Goal: Task Accomplishment & Management: Manage account settings

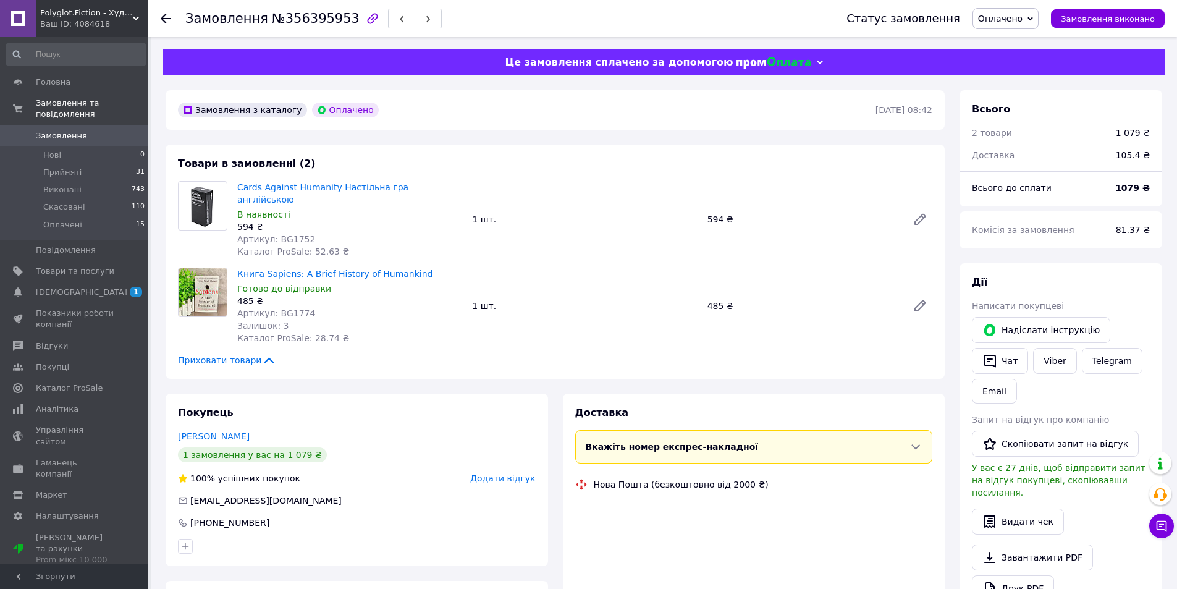
click at [229, 354] on span "Приховати товари" at bounding box center [227, 360] width 98 height 12
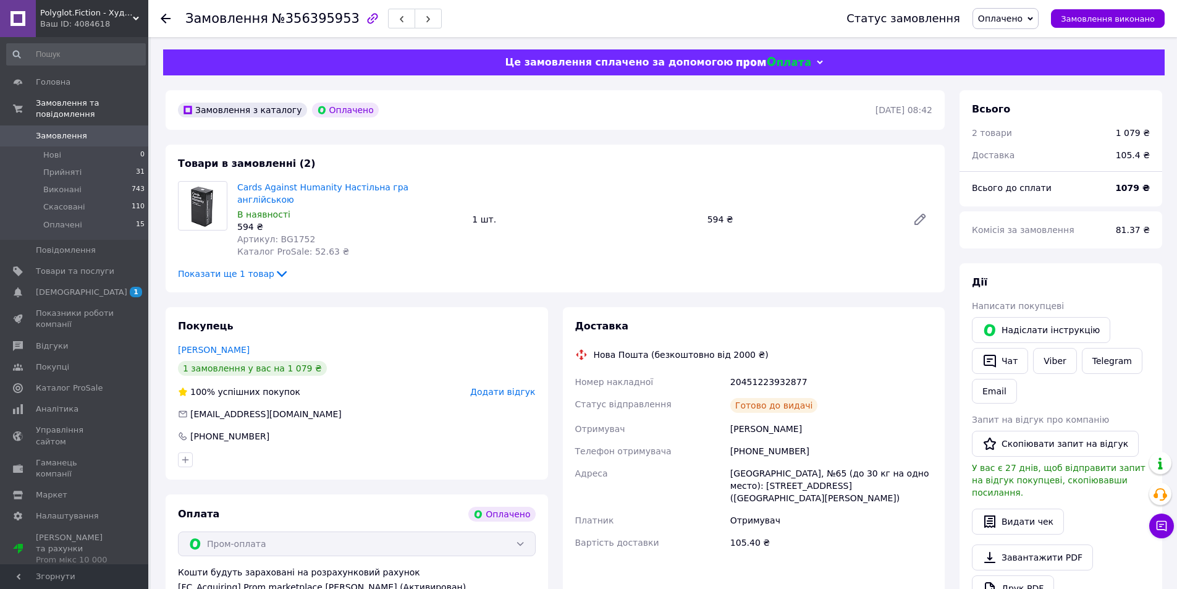
click at [256, 267] on span "Показати ще 1 товар" at bounding box center [233, 273] width 111 height 12
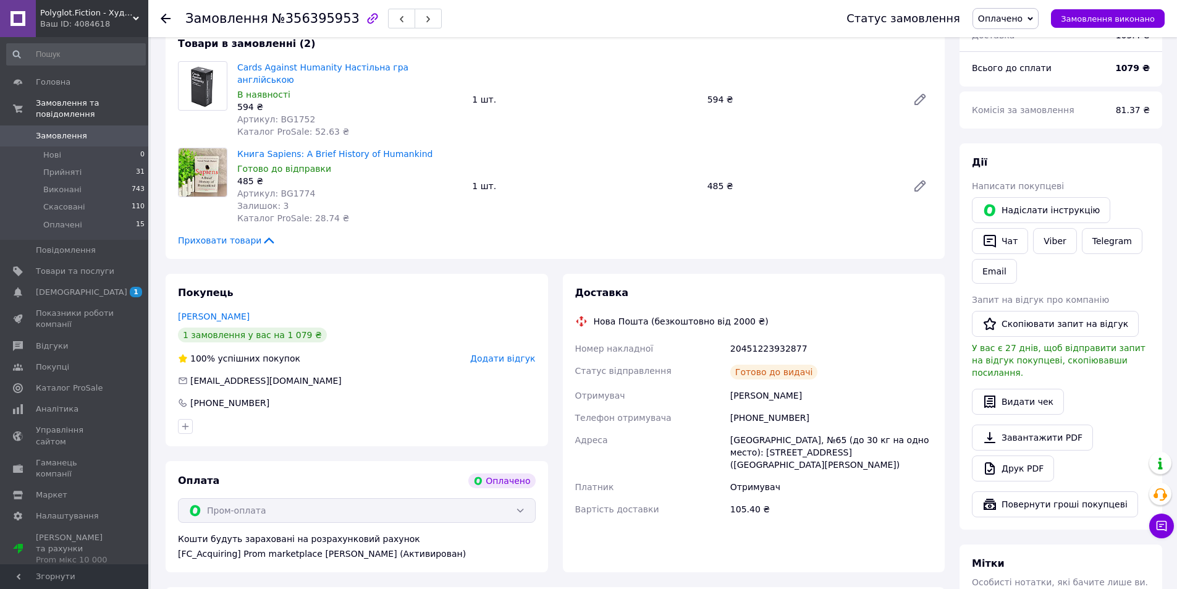
scroll to position [124, 0]
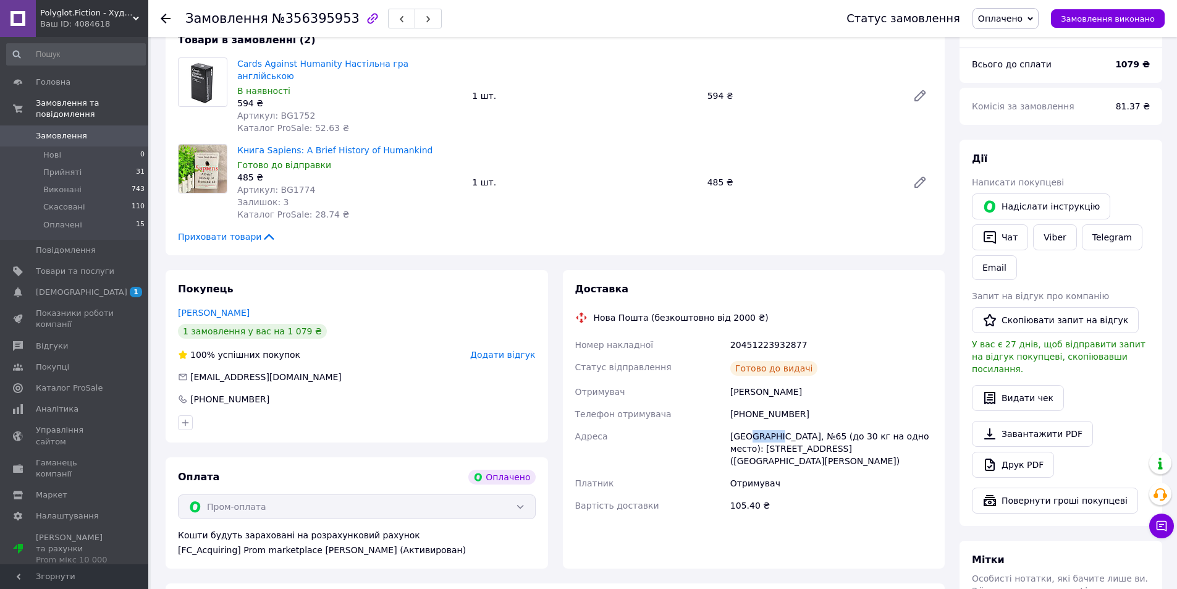
drag, startPoint x: 752, startPoint y: 422, endPoint x: 782, endPoint y: 421, distance: 30.9
click at [781, 425] on div "Одесса, №65 (до 30 кг на одно место): ул. Большая Арнаутсая, 55 (заезд ул. Рише…" at bounding box center [831, 448] width 207 height 47
click at [73, 130] on span "Замовлення" at bounding box center [61, 135] width 51 height 11
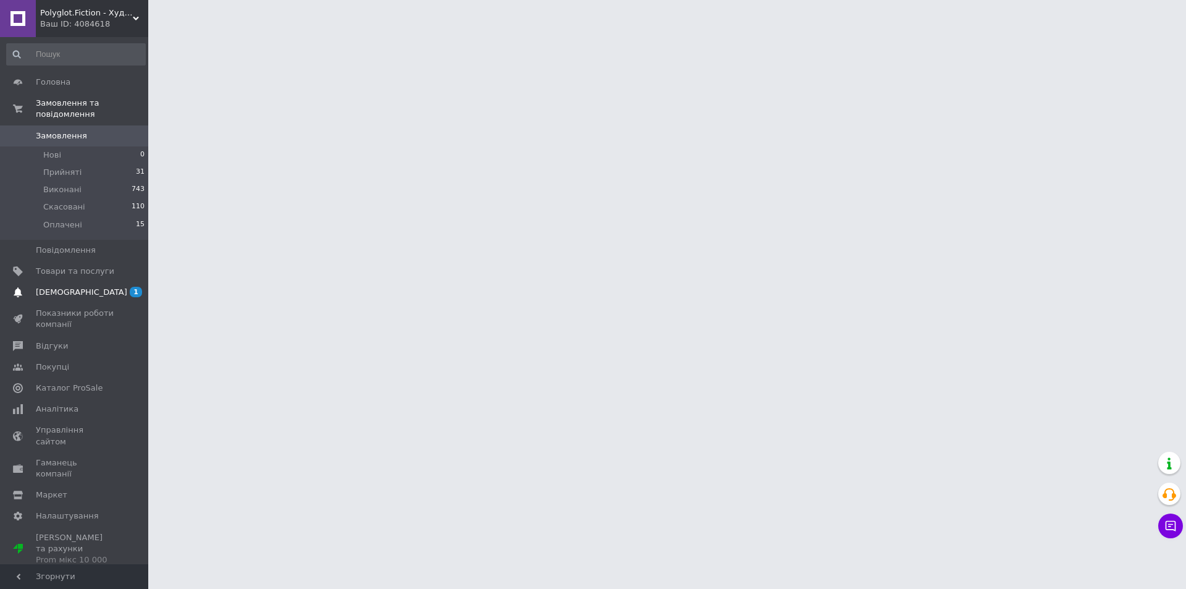
click at [91, 287] on span "[DEMOGRAPHIC_DATA]" at bounding box center [75, 292] width 78 height 11
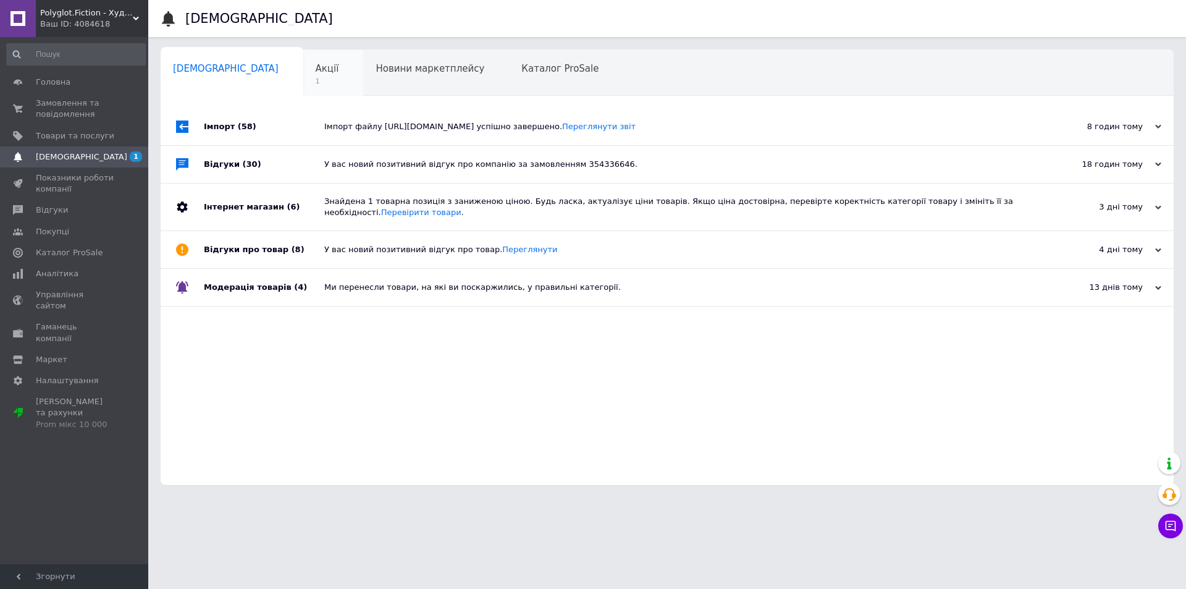
click at [316, 65] on span "Акції" at bounding box center [327, 68] width 23 height 11
click at [316, 64] on span "Акції" at bounding box center [327, 68] width 23 height 11
click at [107, 121] on link "Замовлення та повідомлення 0 0" at bounding box center [76, 109] width 152 height 32
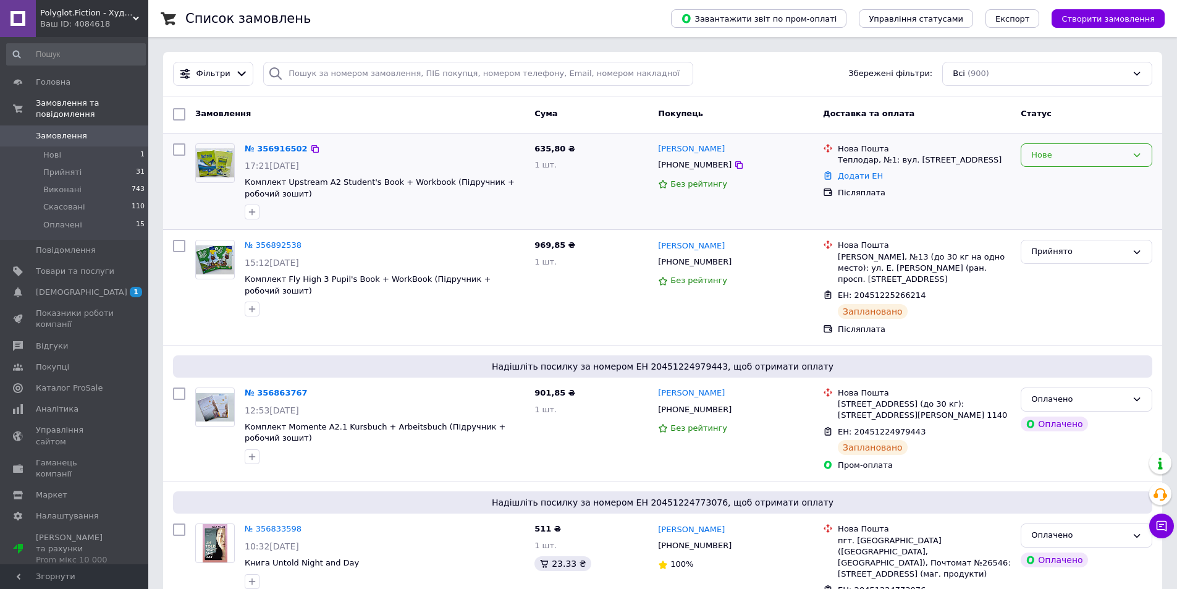
click at [1087, 151] on div "Нове" at bounding box center [1079, 155] width 96 height 13
click at [1070, 177] on li "Прийнято" at bounding box center [1086, 180] width 130 height 23
click at [219, 159] on img at bounding box center [215, 162] width 38 height 29
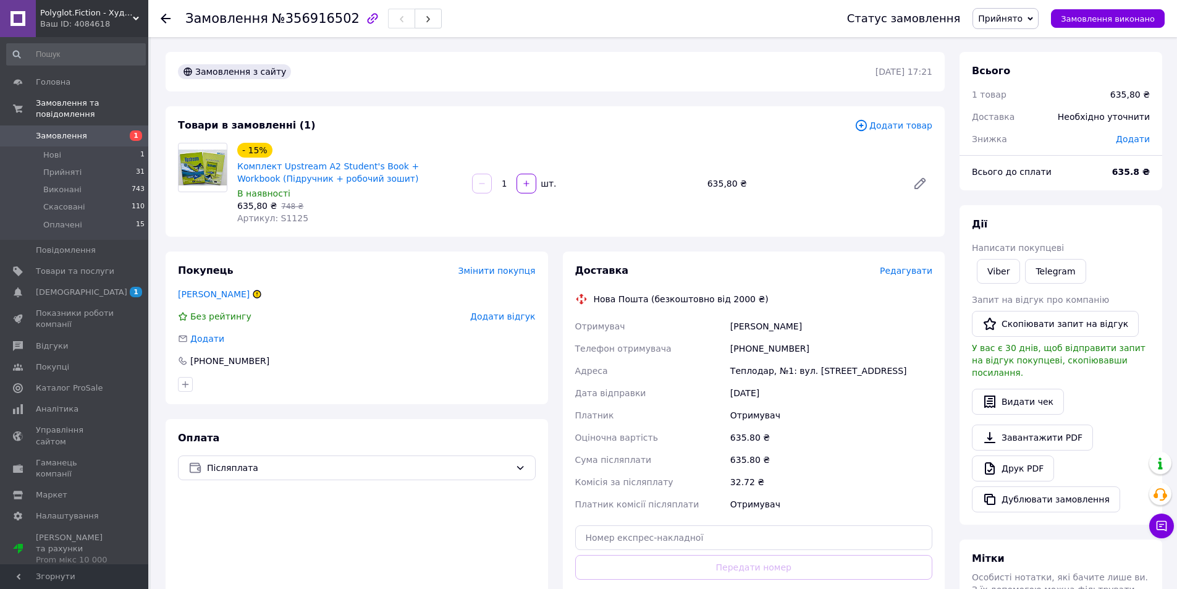
click at [257, 293] on icon at bounding box center [257, 293] width 0 height 3
click at [233, 290] on link "Кучай Виктория" at bounding box center [214, 294] width 72 height 10
click at [1002, 269] on link "Viber" at bounding box center [997, 271] width 43 height 25
drag, startPoint x: 251, startPoint y: 297, endPoint x: 224, endPoint y: 298, distance: 27.8
click at [224, 298] on div "Кучай Виктория" at bounding box center [357, 294] width 360 height 12
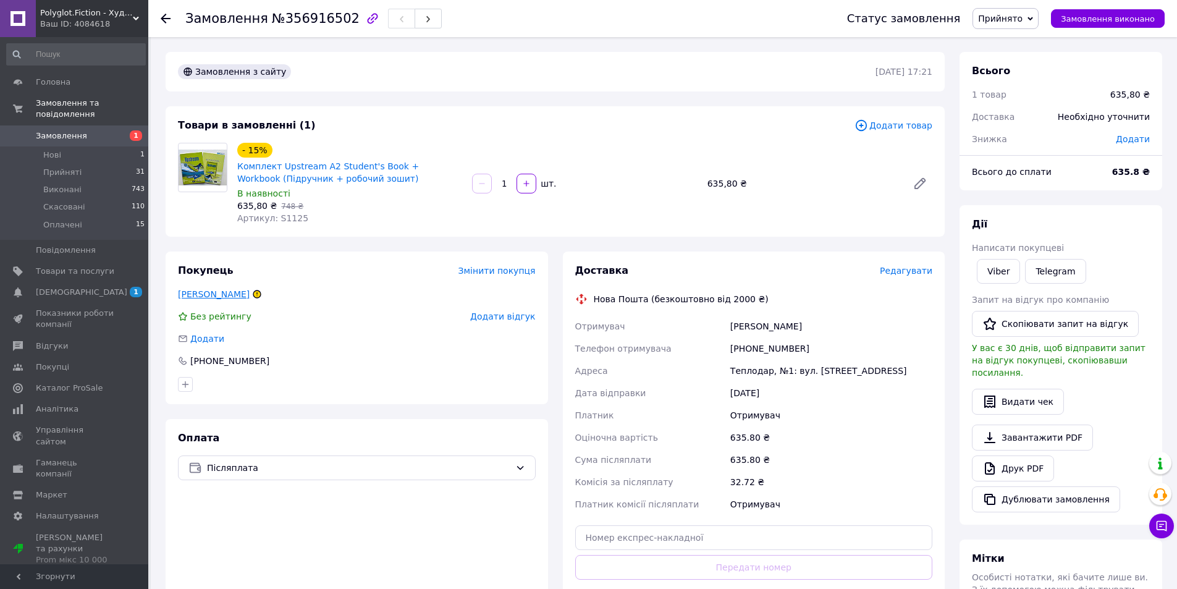
drag, startPoint x: 246, startPoint y: 293, endPoint x: 201, endPoint y: 293, distance: 44.5
click at [201, 293] on div "Кучай Виктория" at bounding box center [357, 294] width 360 height 12
drag, startPoint x: 304, startPoint y: 291, endPoint x: 204, endPoint y: 295, distance: 100.1
click at [204, 295] on div "Кучай Виктория" at bounding box center [357, 294] width 360 height 12
copy div "Виктория"
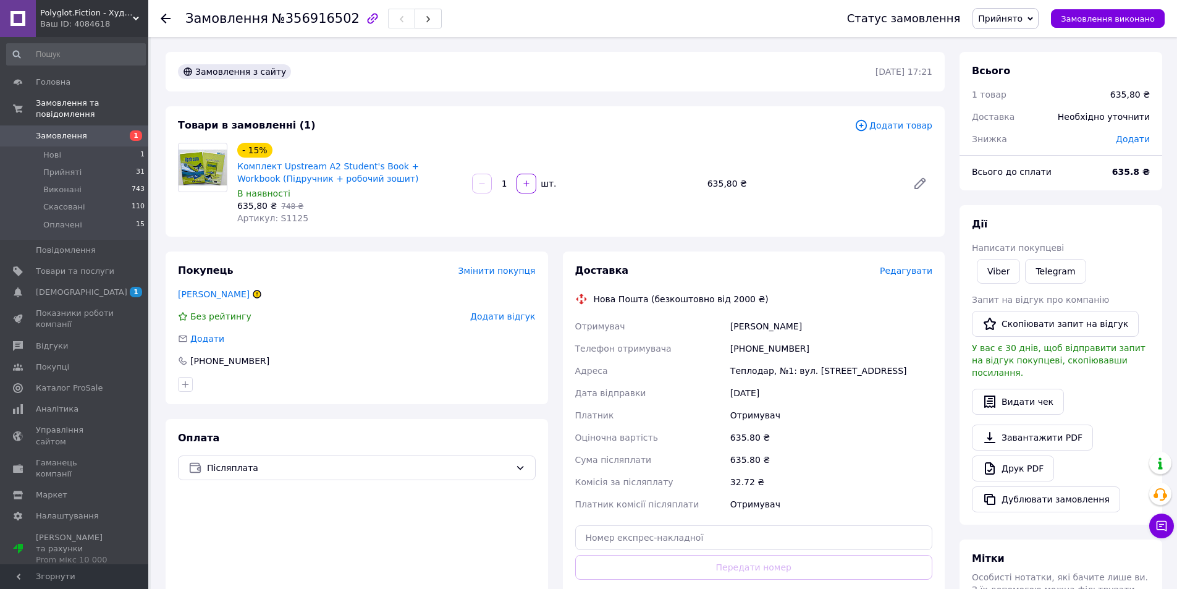
drag, startPoint x: 342, startPoint y: 251, endPoint x: 344, endPoint y: 240, distance: 11.9
click at [343, 251] on div "Покупець Змінити покупця Кучай Виктория Без рейтингу Додати відгук Додати +3809…" at bounding box center [357, 327] width 382 height 153
drag, startPoint x: 364, startPoint y: 175, endPoint x: 238, endPoint y: 167, distance: 126.2
click at [238, 167] on span "Комплект Upstream A2 Student's Book + Workbook (Підручник + робочий зошит)" at bounding box center [349, 172] width 225 height 25
copy link "Комплект Upstream A2 Student's Book + Workbook (Підручник + робочий зошит)"
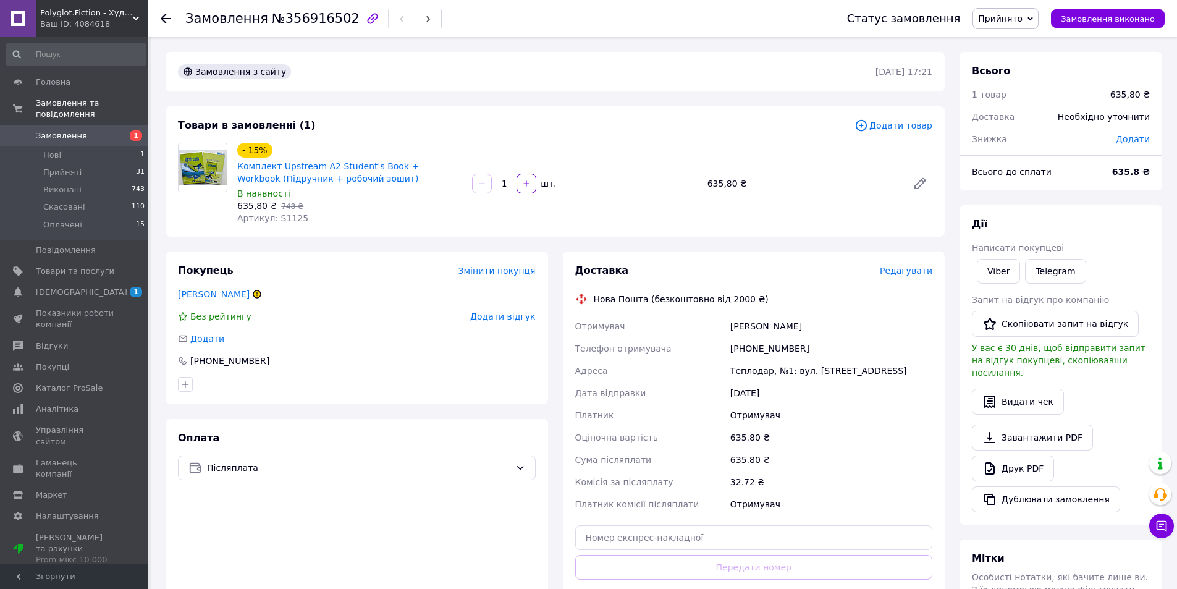
click at [284, 214] on span "Артикул: S1125" at bounding box center [272, 218] width 71 height 10
copy span "S1125"
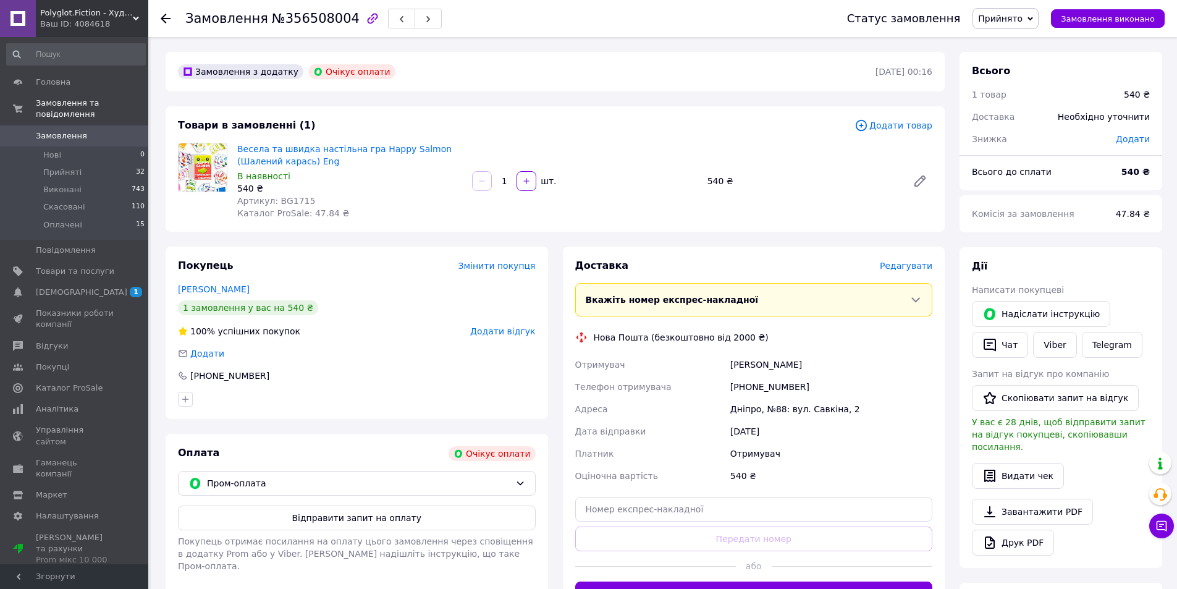
click at [367, 19] on icon "button" at bounding box center [372, 18] width 10 height 10
click at [230, 374] on div "+380505971219" at bounding box center [230, 375] width 82 height 12
copy div "380505971219"
click at [1009, 14] on span "Прийнято" at bounding box center [1000, 19] width 44 height 10
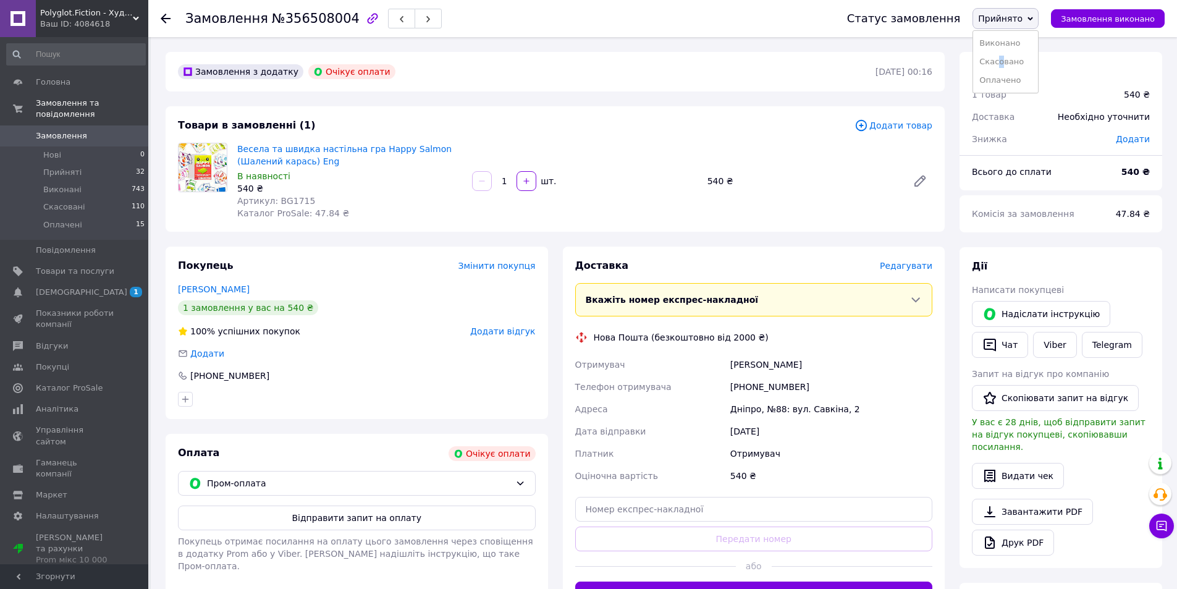
click at [1015, 62] on li "Скасовано" at bounding box center [1005, 61] width 65 height 19
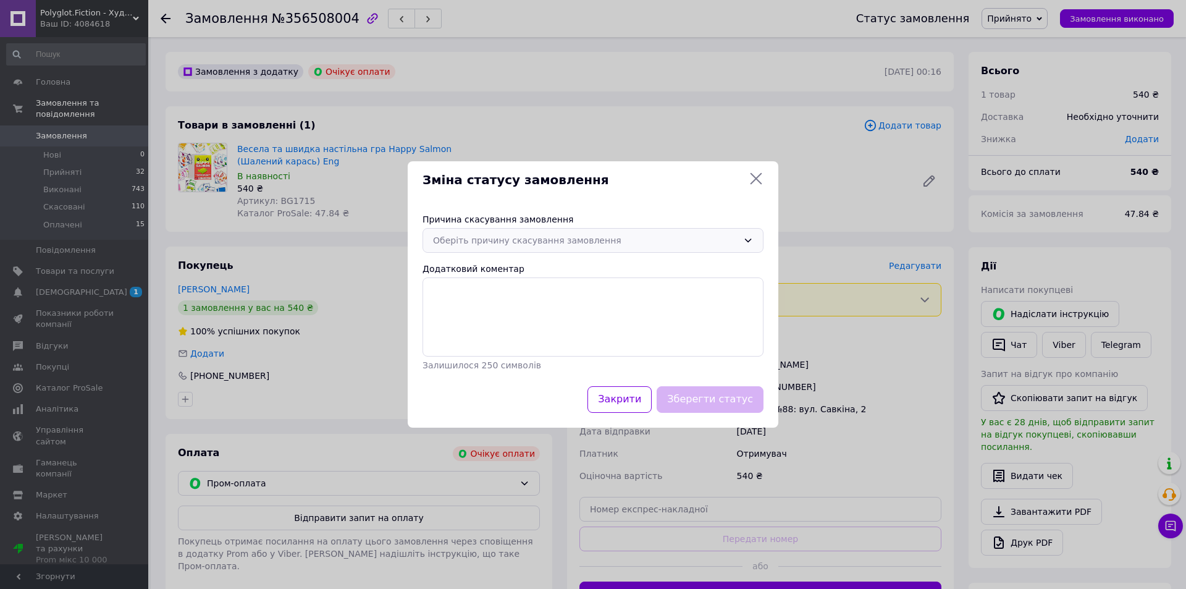
click at [585, 238] on div "Оберіть причину скасування замовлення" at bounding box center [585, 240] width 305 height 14
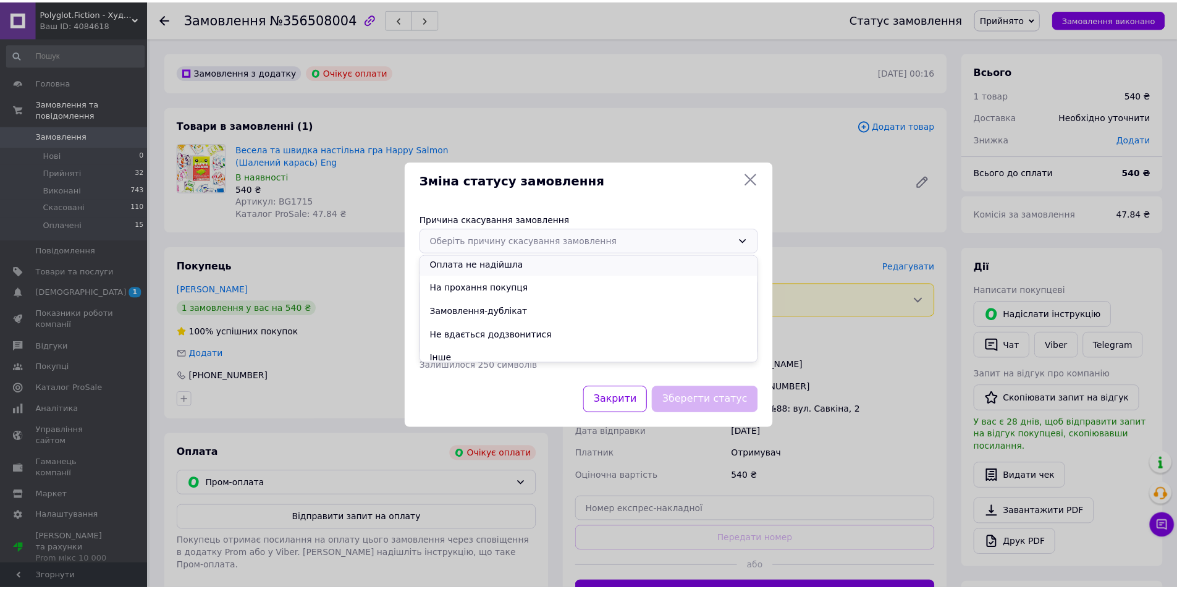
scroll to position [57, 0]
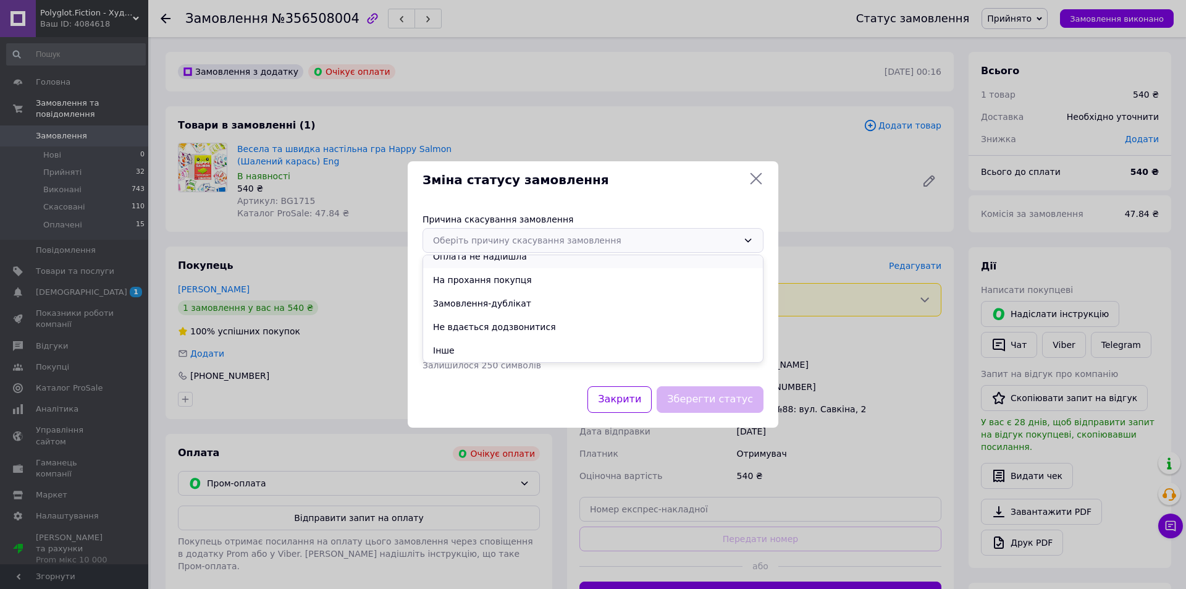
click at [537, 261] on li "Оплата не надійшла" at bounding box center [593, 256] width 340 height 23
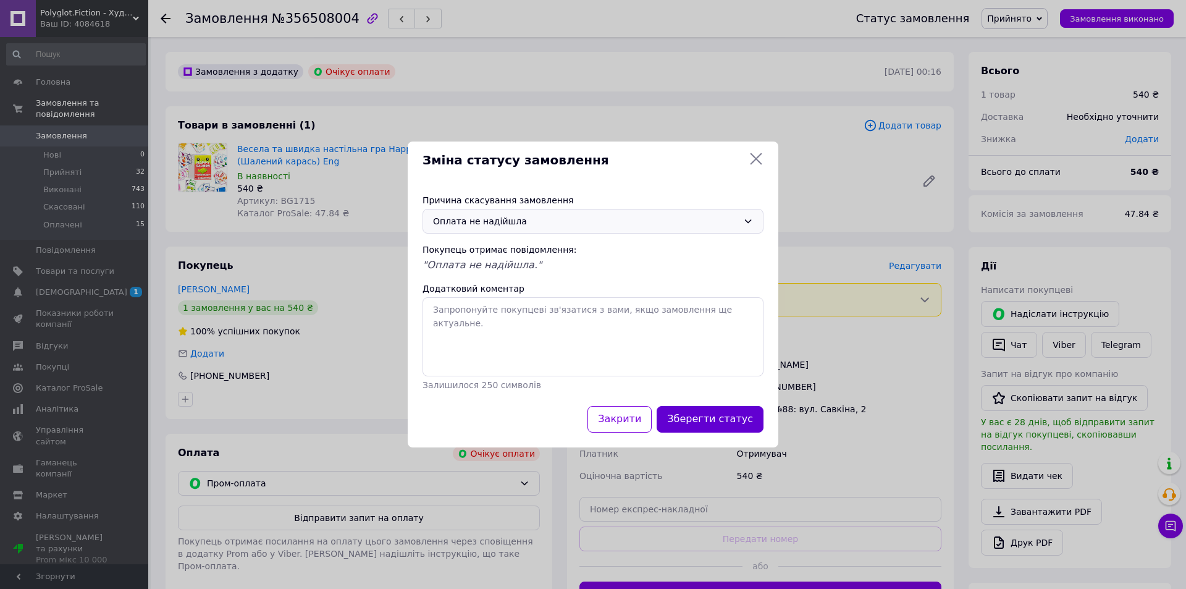
click at [728, 424] on button "Зберегти статус" at bounding box center [710, 419] width 107 height 27
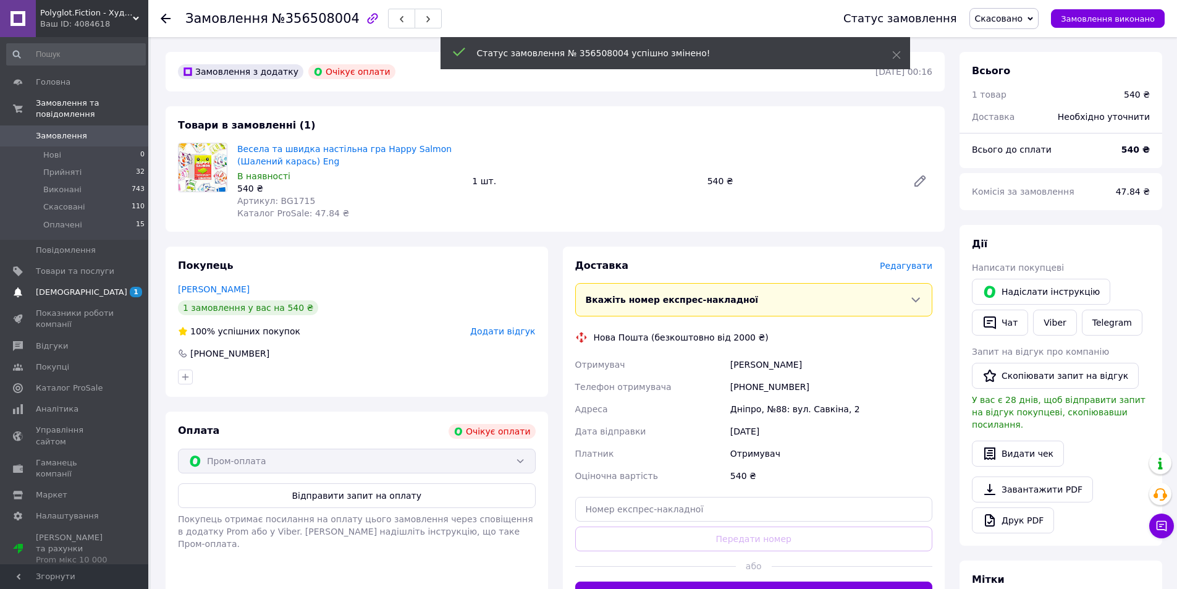
click at [81, 287] on span "[DEMOGRAPHIC_DATA]" at bounding box center [75, 292] width 78 height 11
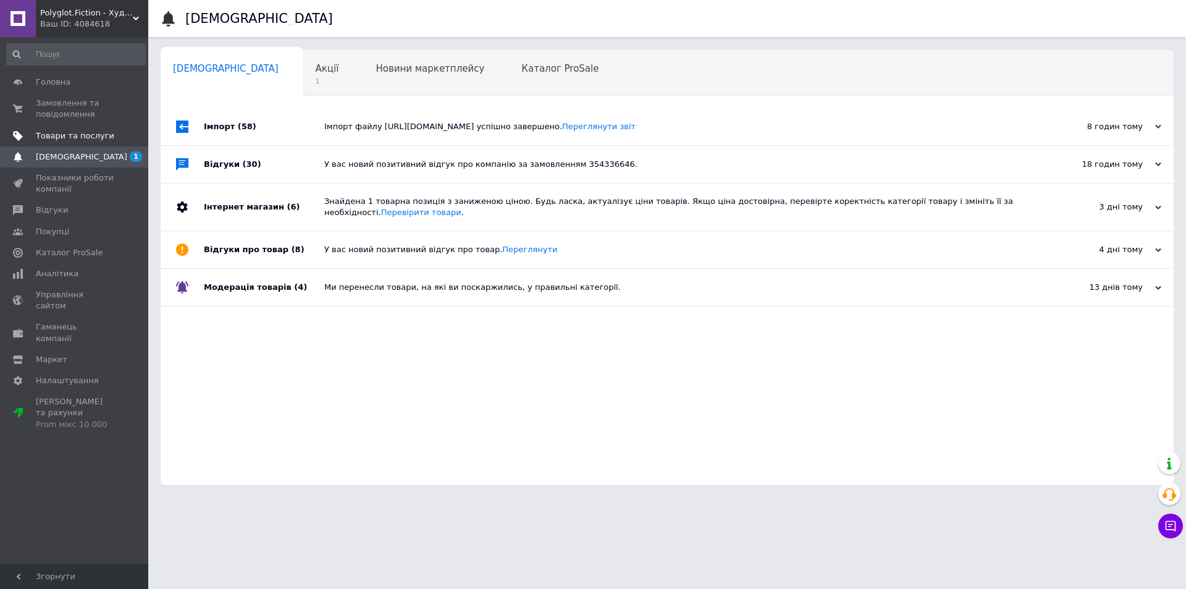
click at [74, 126] on link "Товари та послуги" at bounding box center [76, 135] width 152 height 21
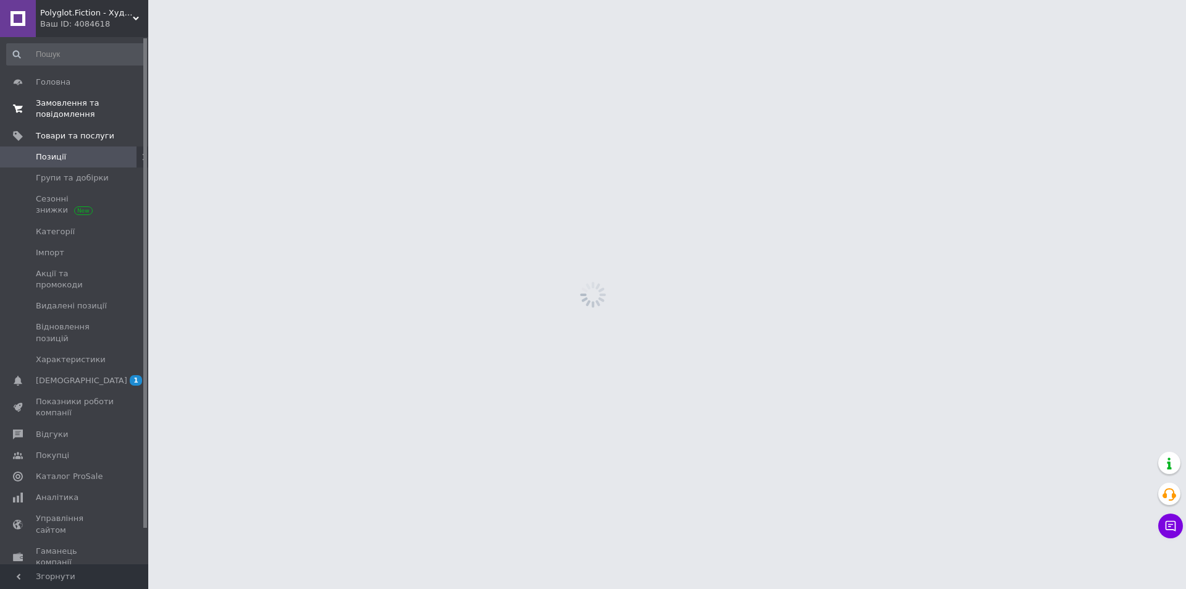
click at [76, 98] on span "Замовлення та повідомлення" at bounding box center [75, 109] width 78 height 22
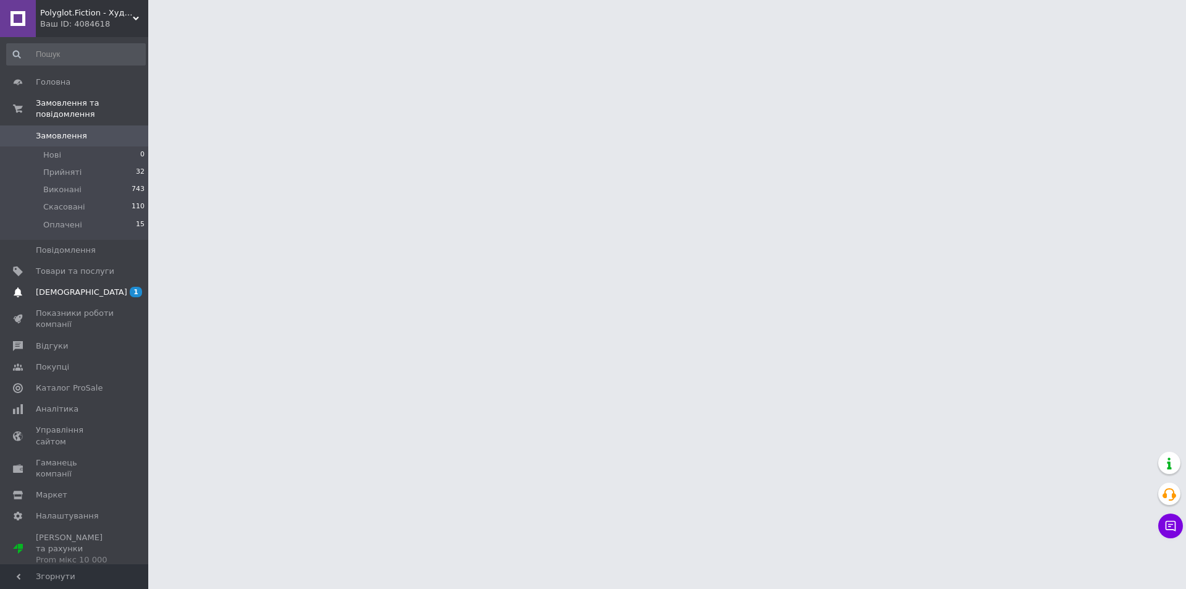
click at [108, 287] on span "[DEMOGRAPHIC_DATA]" at bounding box center [75, 292] width 78 height 11
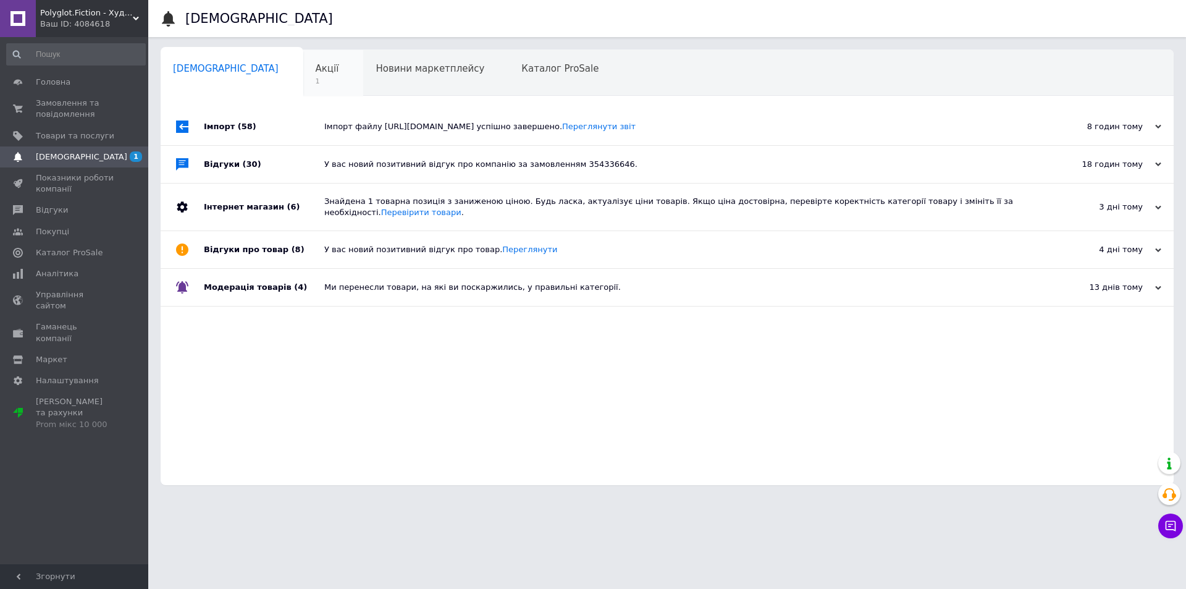
click at [303, 65] on div "Акції 1" at bounding box center [333, 73] width 61 height 47
click at [316, 78] on span "1" at bounding box center [327, 81] width 23 height 9
click at [81, 103] on span "Замовлення та повідомлення" at bounding box center [75, 109] width 78 height 22
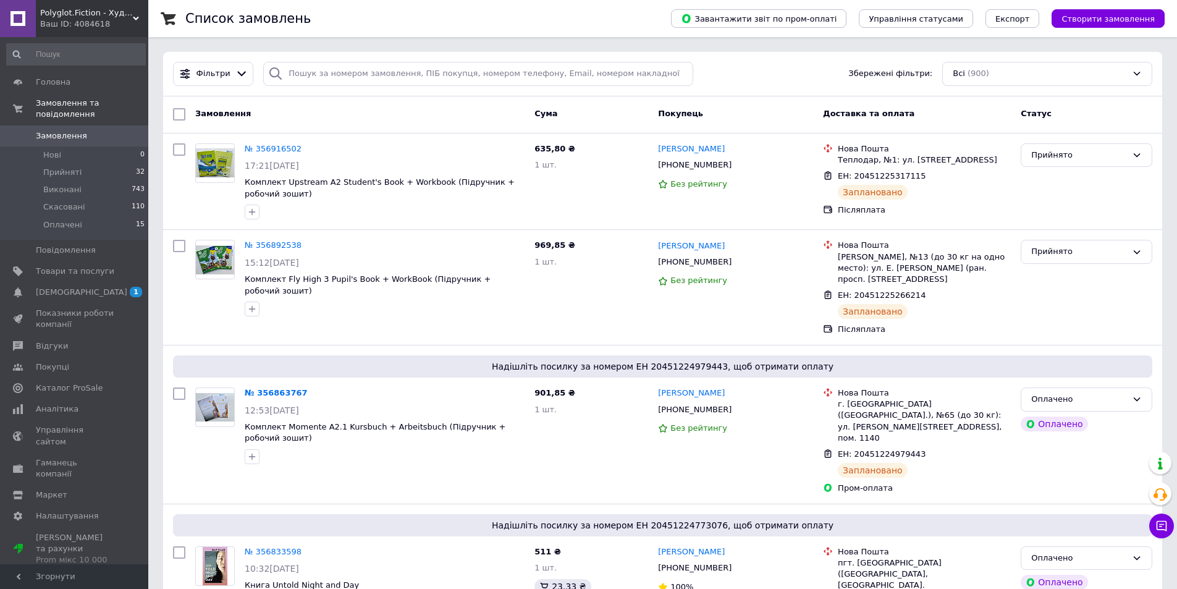
click at [84, 130] on span "Замовлення" at bounding box center [75, 135] width 78 height 11
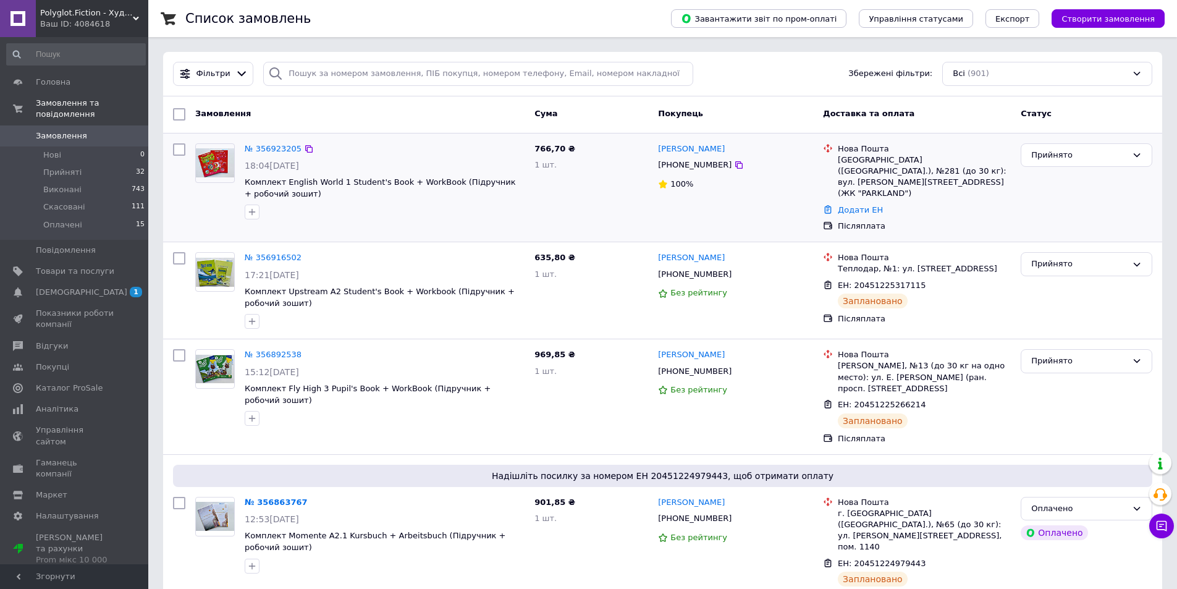
click at [213, 161] on img at bounding box center [215, 162] width 38 height 29
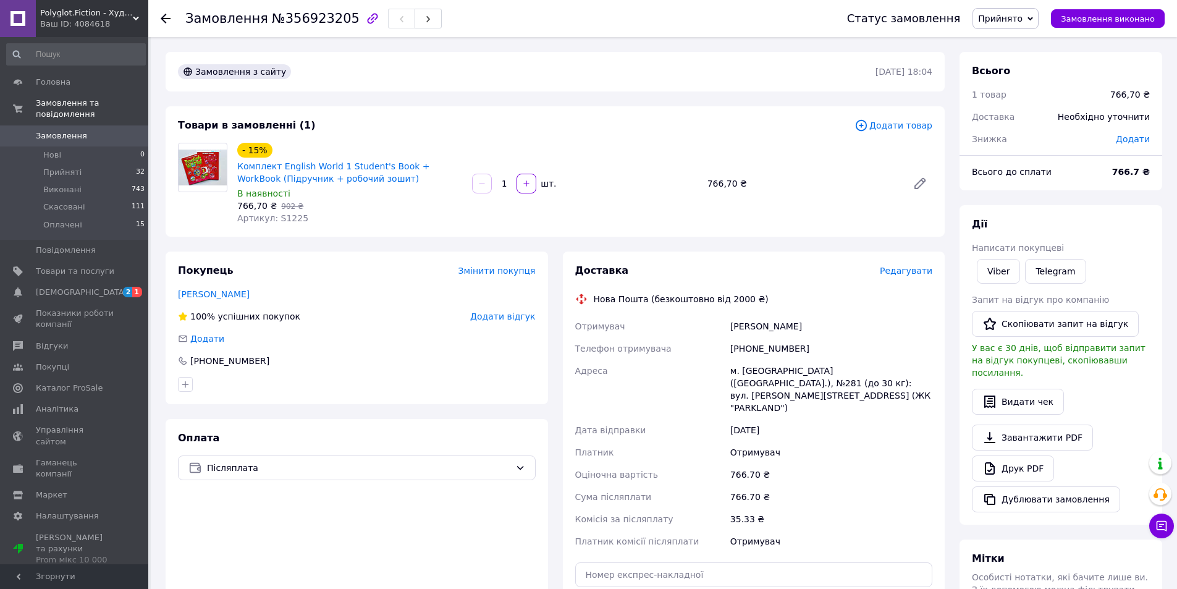
click at [287, 219] on span "Артикул: S1225" at bounding box center [272, 218] width 71 height 10
copy span "S1225"
click at [48, 287] on span "[DEMOGRAPHIC_DATA]" at bounding box center [81, 292] width 91 height 11
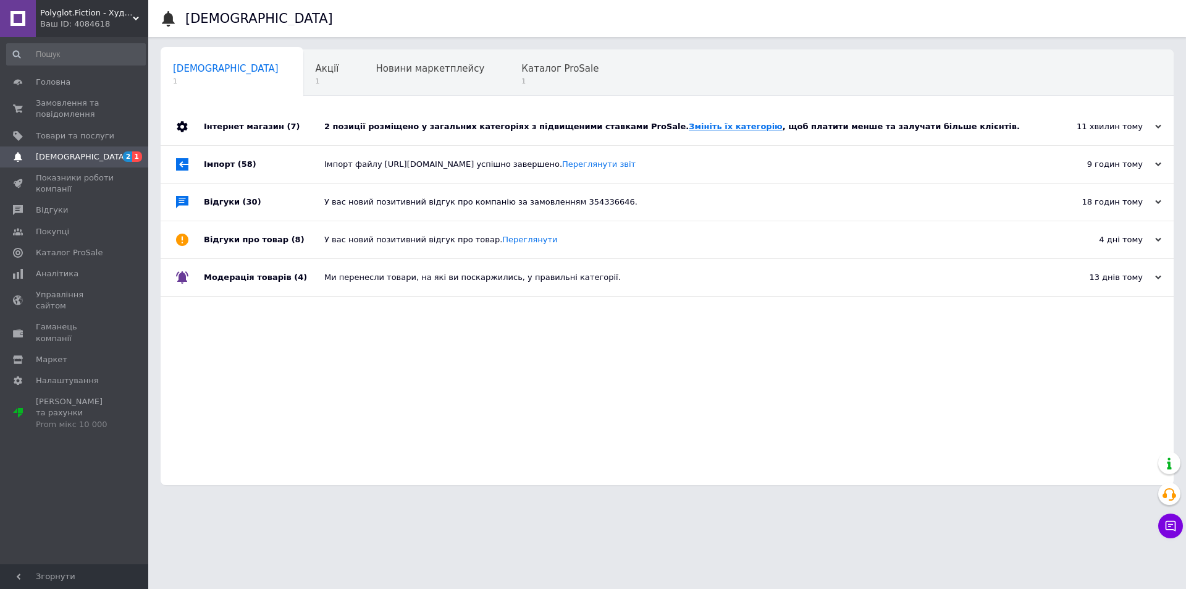
click at [689, 128] on link "Змініть їх категорію" at bounding box center [735, 126] width 93 height 9
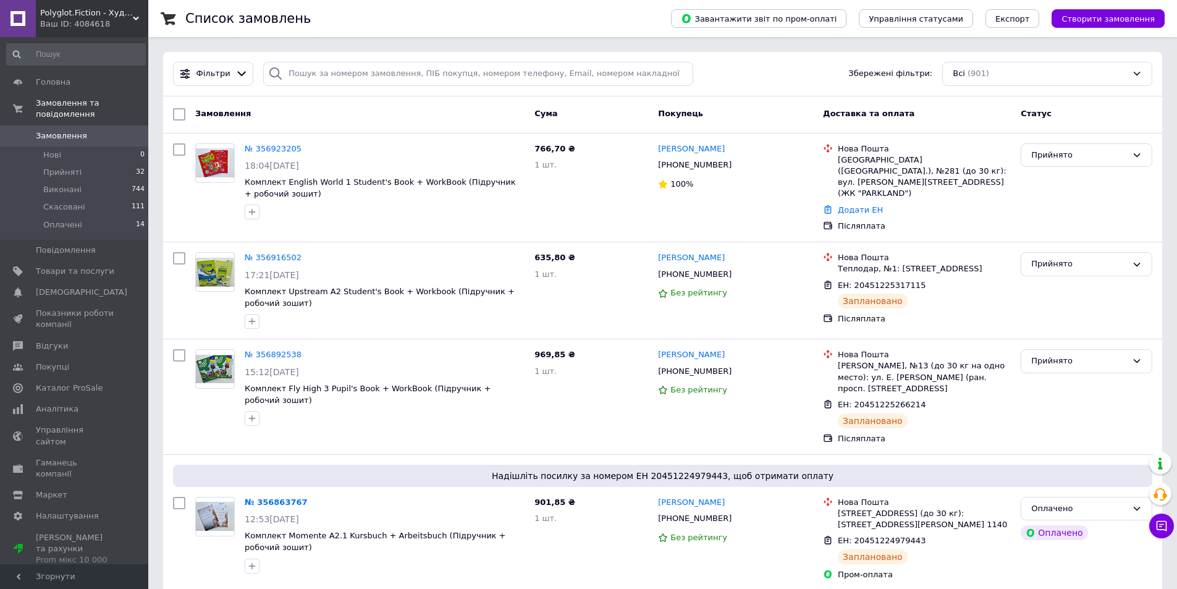
click at [942, 94] on div "Фільтри Збережені фільтри: Всі (901)" at bounding box center [662, 74] width 999 height 44
